Goal: Transaction & Acquisition: Obtain resource

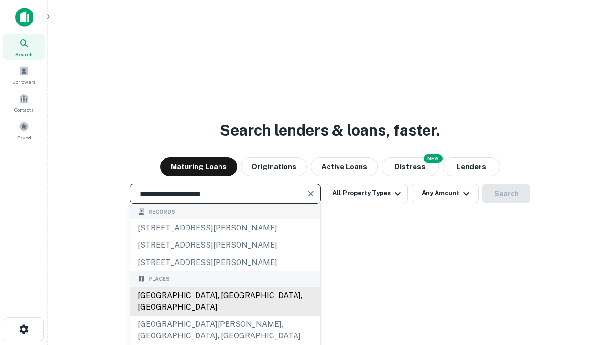
click at [225, 315] on div "[GEOGRAPHIC_DATA], [GEOGRAPHIC_DATA], [GEOGRAPHIC_DATA]" at bounding box center [225, 301] width 190 height 29
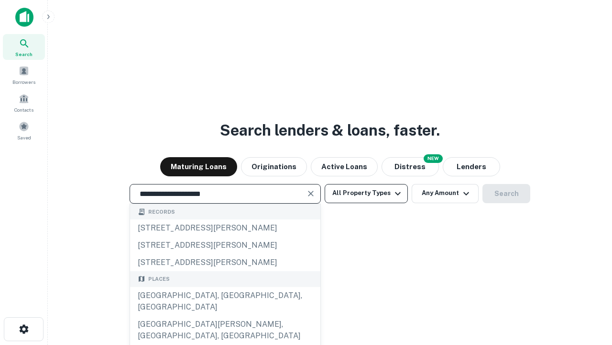
type input "**********"
click at [367, 193] on button "All Property Types" at bounding box center [366, 193] width 83 height 19
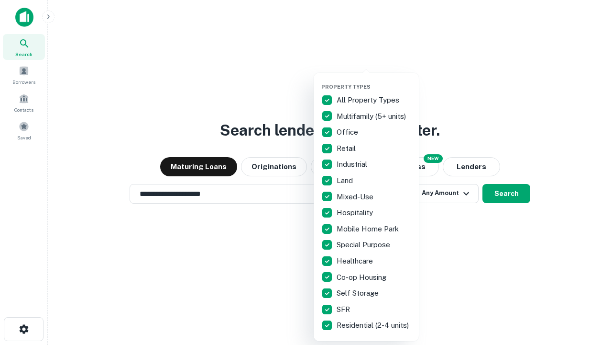
click at [374, 80] on button "button" at bounding box center [374, 80] width 105 height 0
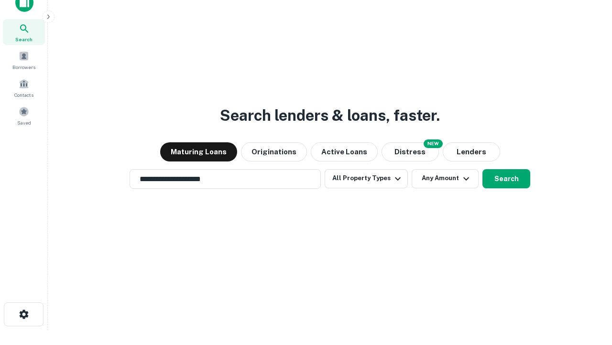
scroll to position [6, 115]
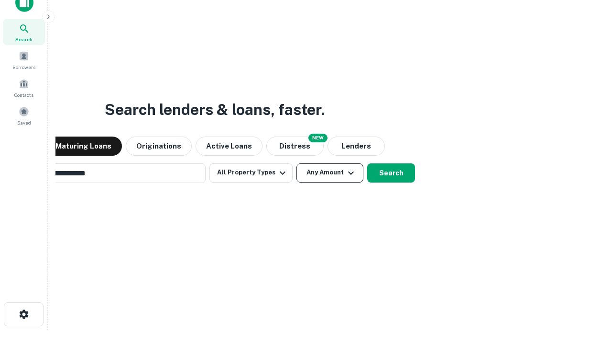
click at [297, 163] on button "Any Amount" at bounding box center [330, 172] width 67 height 19
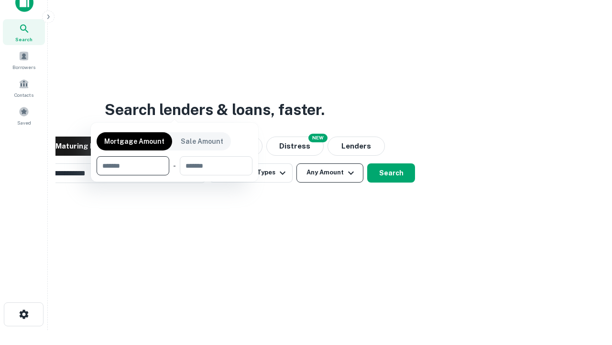
scroll to position [15, 0]
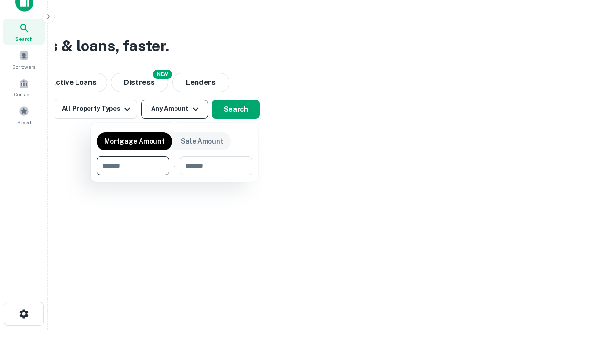
type input "*******"
click at [175, 175] on button "button" at bounding box center [175, 175] width 156 height 0
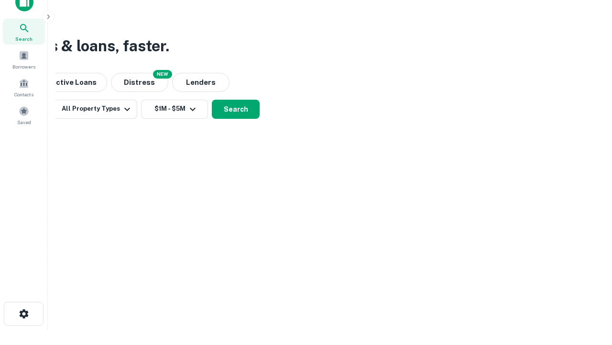
scroll to position [15, 0]
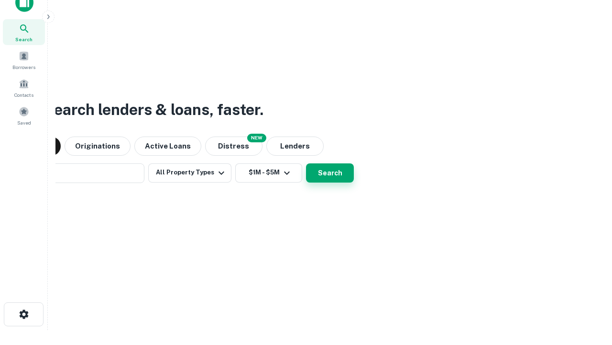
click at [306, 163] on button "Search" at bounding box center [330, 172] width 48 height 19
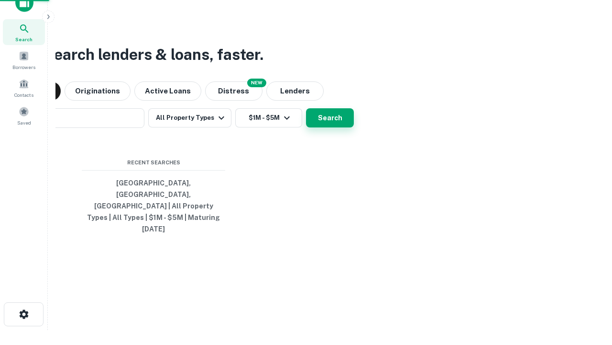
scroll to position [15, 0]
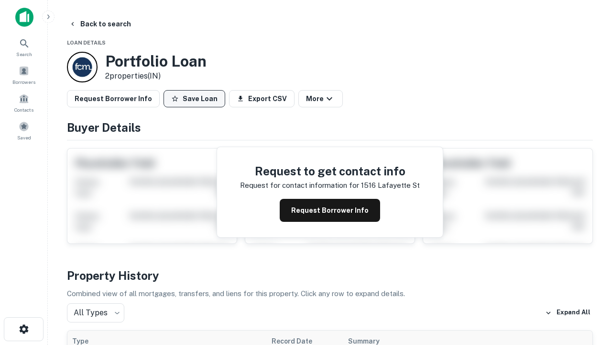
click at [194, 99] on button "Save Loan" at bounding box center [195, 98] width 62 height 17
click at [197, 99] on button "Save Loan" at bounding box center [195, 98] width 62 height 17
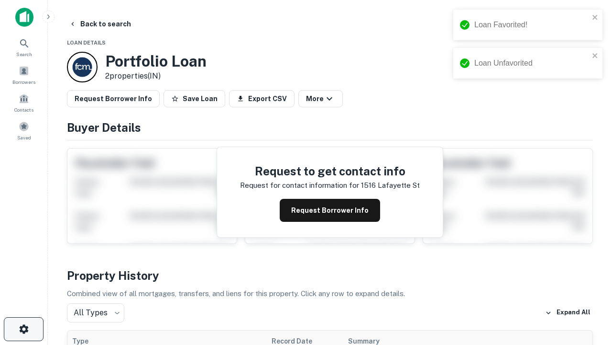
click at [23, 329] on icon "button" at bounding box center [23, 328] width 11 height 11
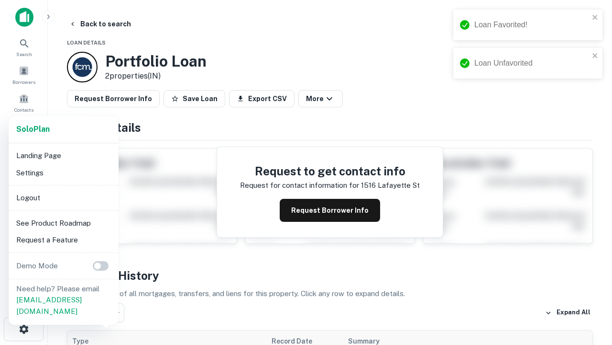
click at [63, 197] on li "Logout" at bounding box center [63, 197] width 102 height 17
